Goal: Task Accomplishment & Management: Manage account settings

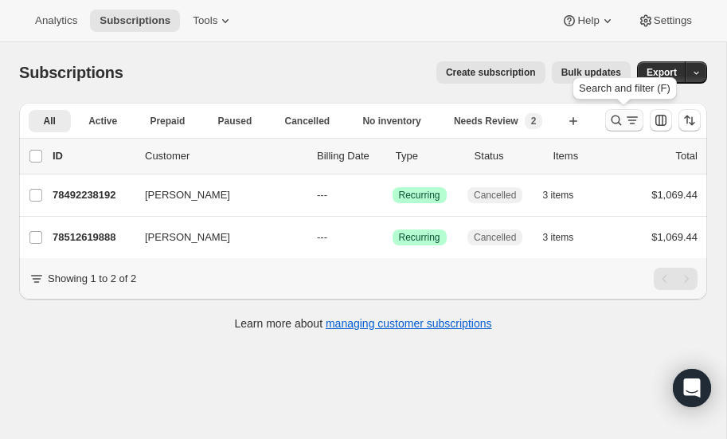
click at [614, 117] on icon "Search and filter results" at bounding box center [617, 120] width 16 height 16
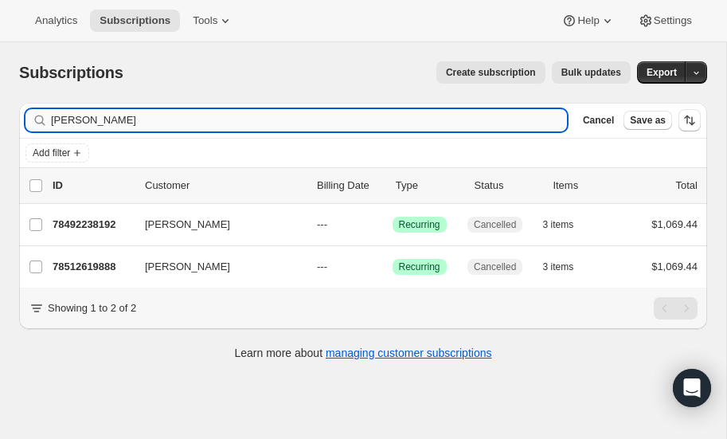
click at [158, 116] on input "[PERSON_NAME]" at bounding box center [309, 120] width 516 height 22
type input "c"
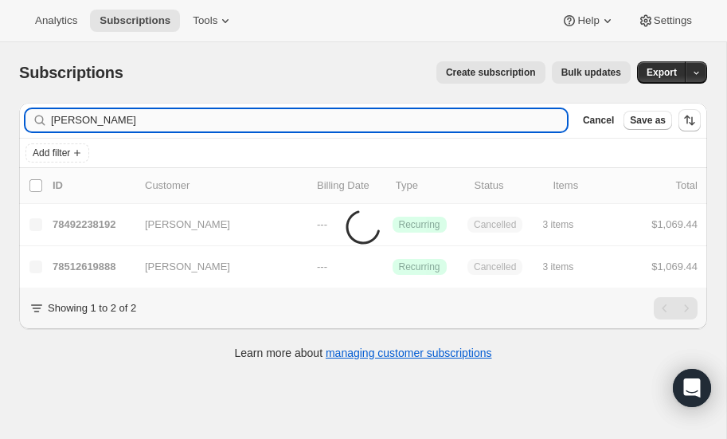
type input "[PERSON_NAME]"
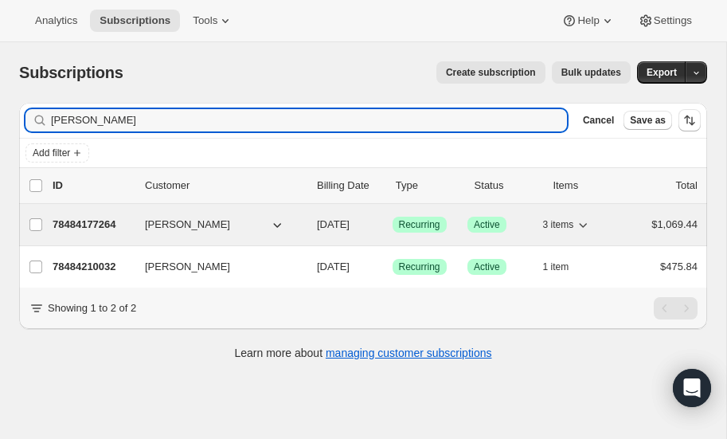
click at [91, 221] on p "78484177264" at bounding box center [93, 225] width 80 height 16
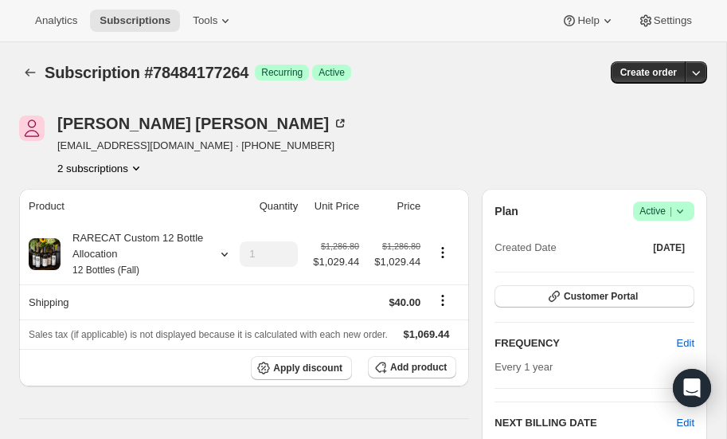
click at [680, 206] on icon at bounding box center [680, 211] width 16 height 16
click at [647, 237] on span "Pause subscription" at bounding box center [662, 242] width 88 height 12
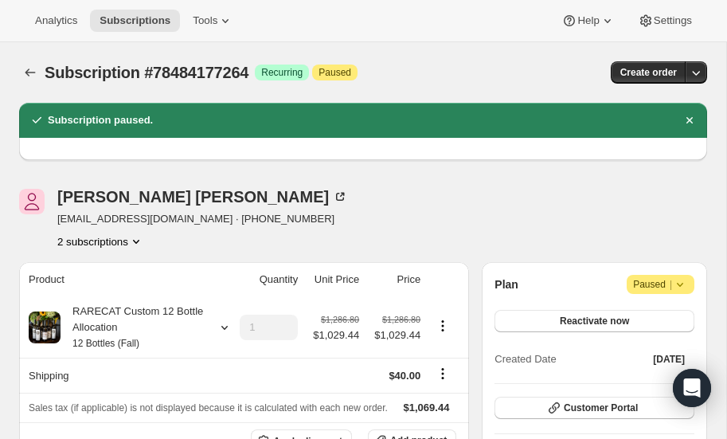
click at [138, 241] on icon "Product actions" at bounding box center [136, 242] width 6 height 4
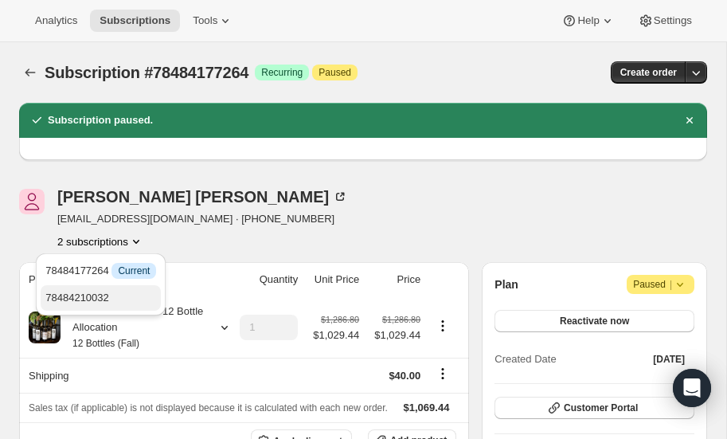
click at [105, 296] on span "78484210032" at bounding box center [77, 298] width 64 height 12
